Goal: Complete application form

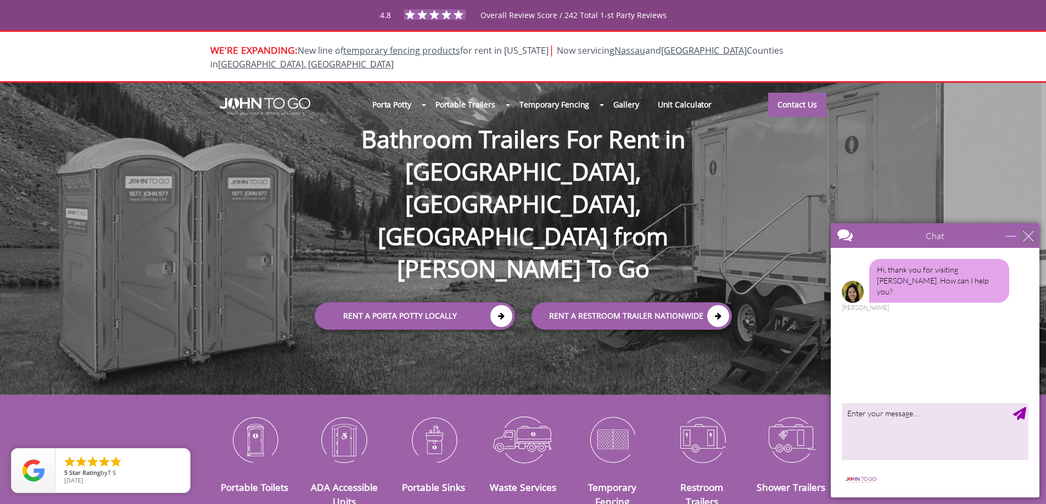
click at [1028, 235] on div "close" at bounding box center [1028, 236] width 11 height 11
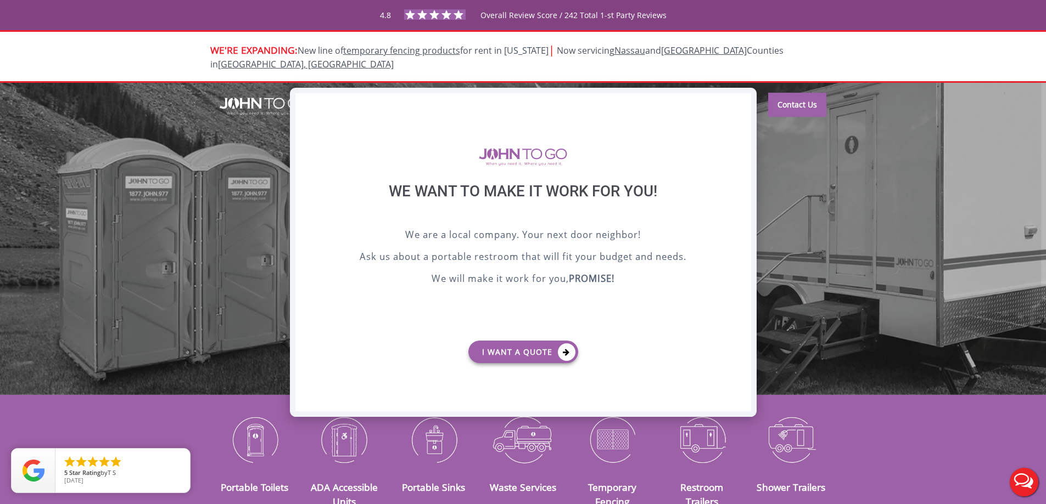
click at [744, 103] on div "X" at bounding box center [741, 102] width 17 height 19
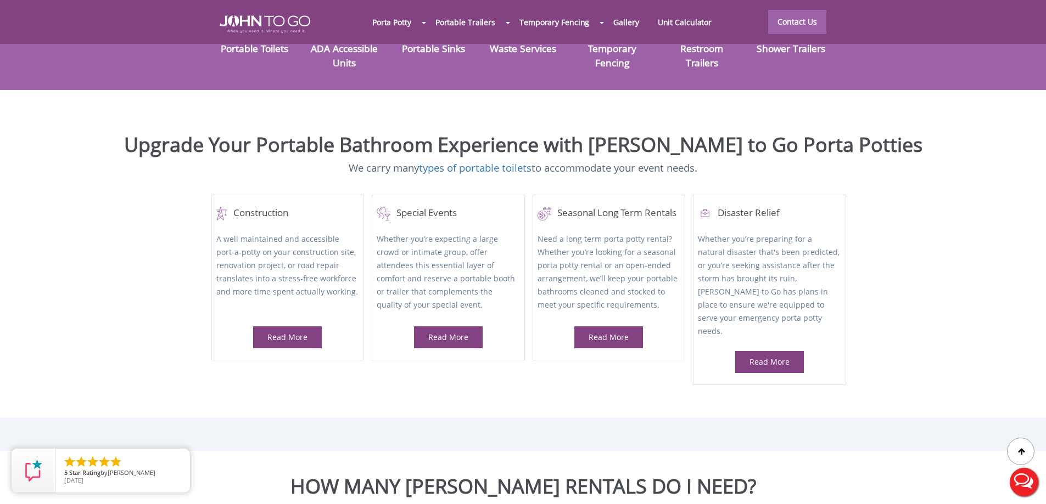
scroll to position [768, 0]
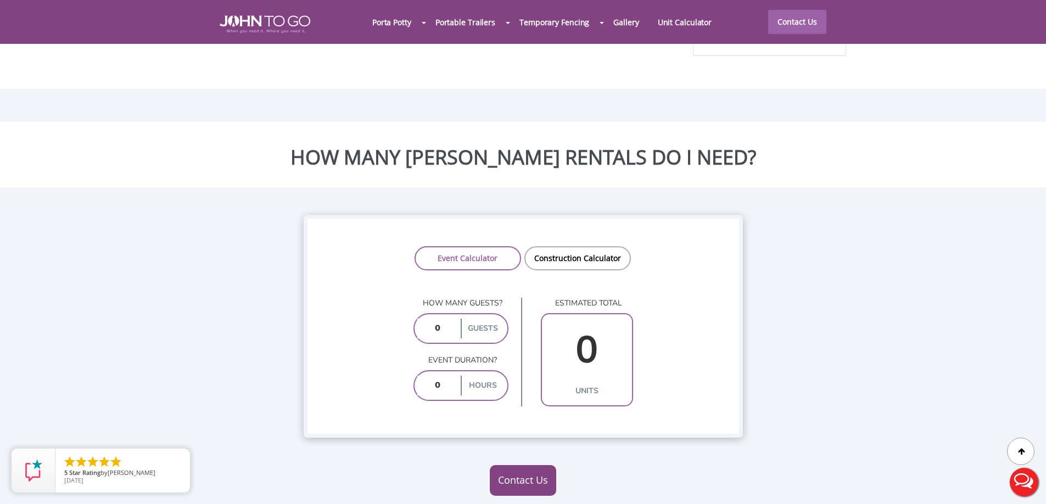
drag, startPoint x: 447, startPoint y: 301, endPoint x: 365, endPoint y: 307, distance: 82.6
type input "50"
drag, startPoint x: 446, startPoint y: 363, endPoint x: 389, endPoint y: 366, distance: 57.1
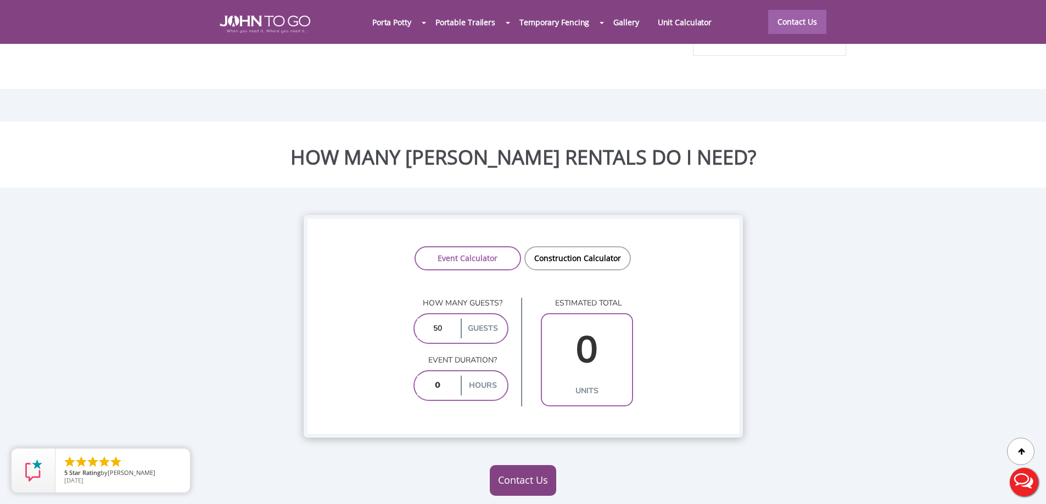
type input "8"
type input "2"
drag, startPoint x: 447, startPoint y: 358, endPoint x: 405, endPoint y: 356, distance: 42.3
type input "8"
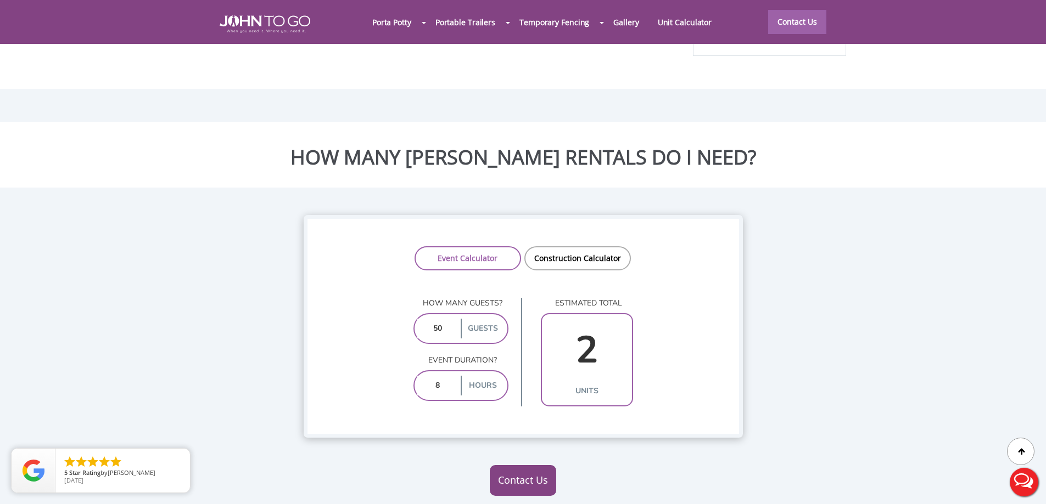
click at [434, 319] on input "50" at bounding box center [437, 329] width 41 height 20
click at [441, 319] on input "50" at bounding box center [437, 329] width 41 height 20
type input "500"
type input "8"
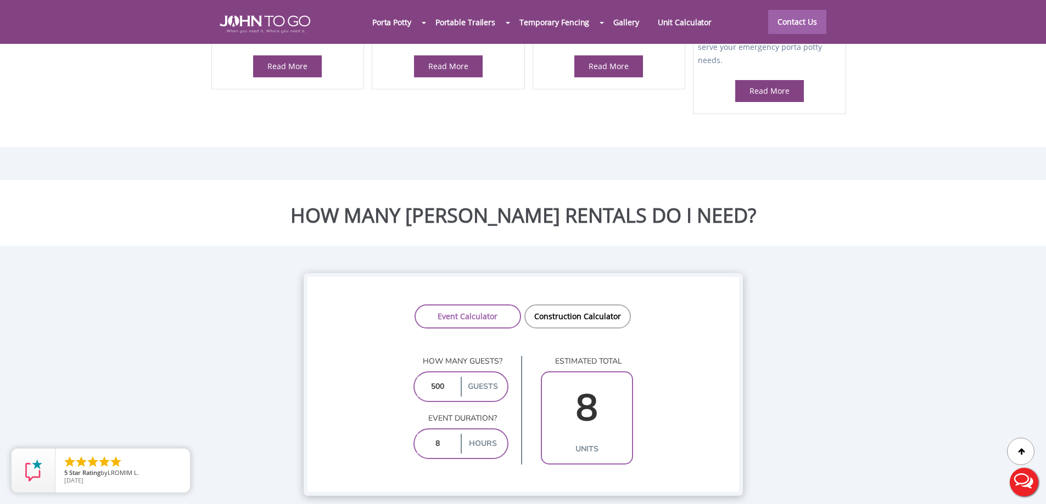
scroll to position [604, 0]
